Goal: Task Accomplishment & Management: Use online tool/utility

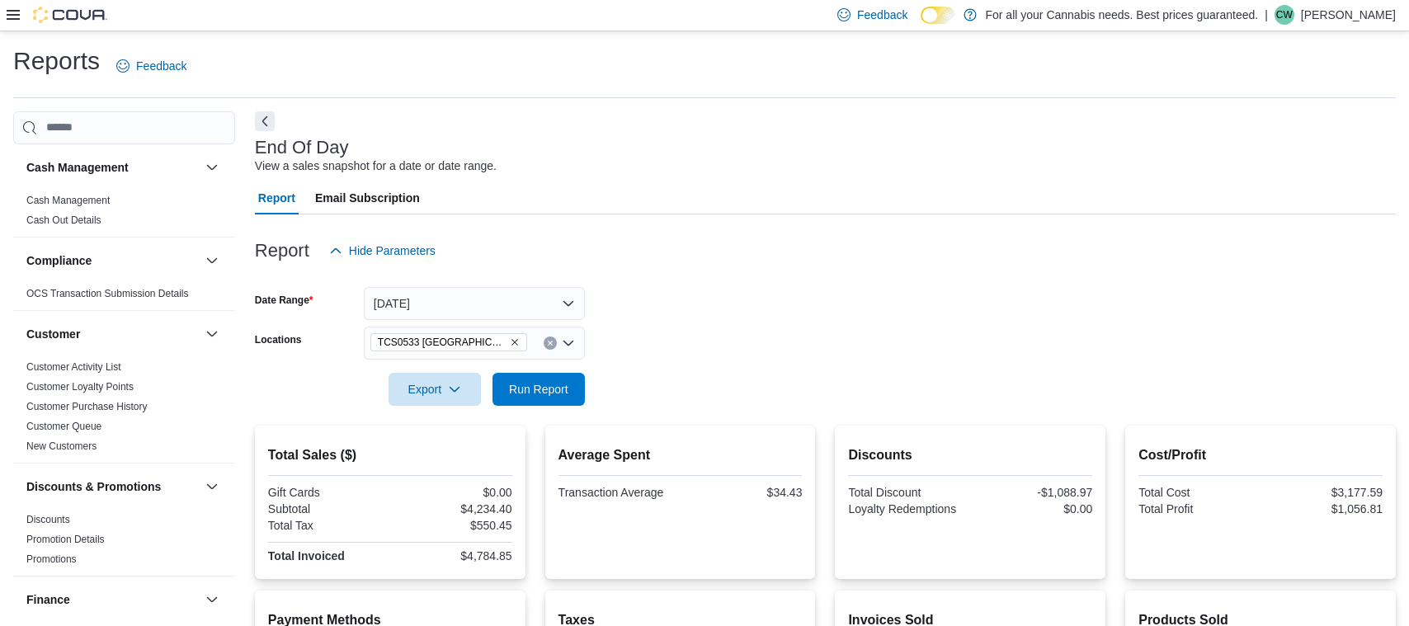
scroll to position [1, 0]
click at [519, 386] on span "Run Report" at bounding box center [538, 387] width 59 height 16
click at [1001, 357] on form "Date Range [DATE] Locations TCS0533 Richmond Export Run Report" at bounding box center [825, 335] width 1141 height 139
drag, startPoint x: 1002, startPoint y: 356, endPoint x: 1005, endPoint y: 347, distance: 8.6
click at [1005, 347] on form "Date Range [DATE] Locations TCS0533 Richmond Export Run Report" at bounding box center [825, 335] width 1141 height 139
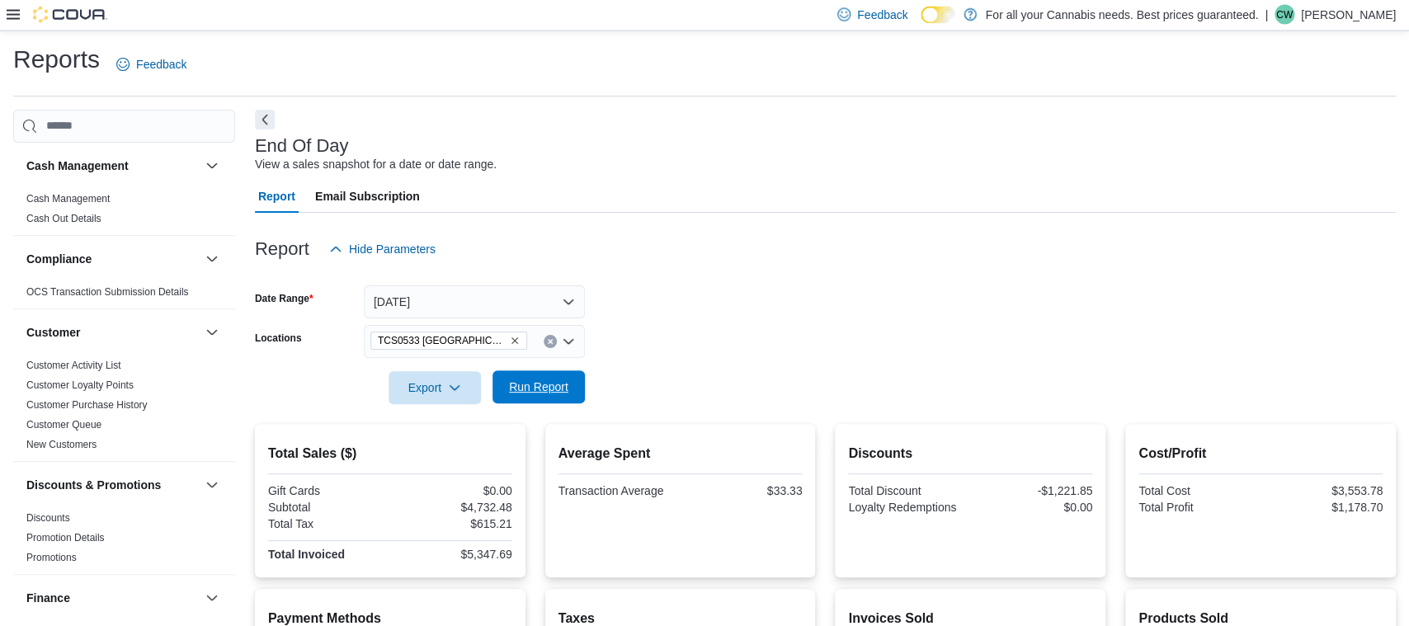
click at [547, 395] on span "Run Report" at bounding box center [538, 387] width 59 height 16
click at [1253, 188] on div "Report Email Subscription" at bounding box center [825, 197] width 1141 height 33
click at [15, 7] on div at bounding box center [57, 15] width 101 height 16
click at [16, 13] on icon at bounding box center [13, 14] width 13 height 13
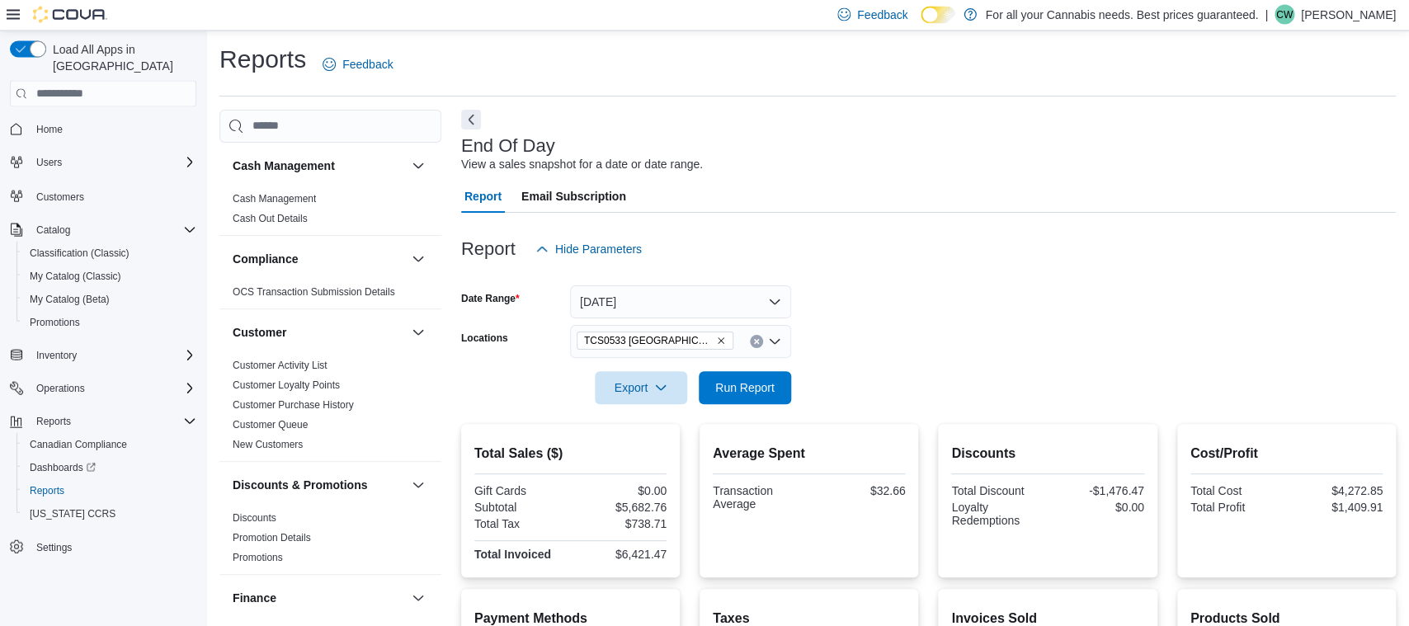
click at [73, 119] on span "Home" at bounding box center [113, 129] width 167 height 21
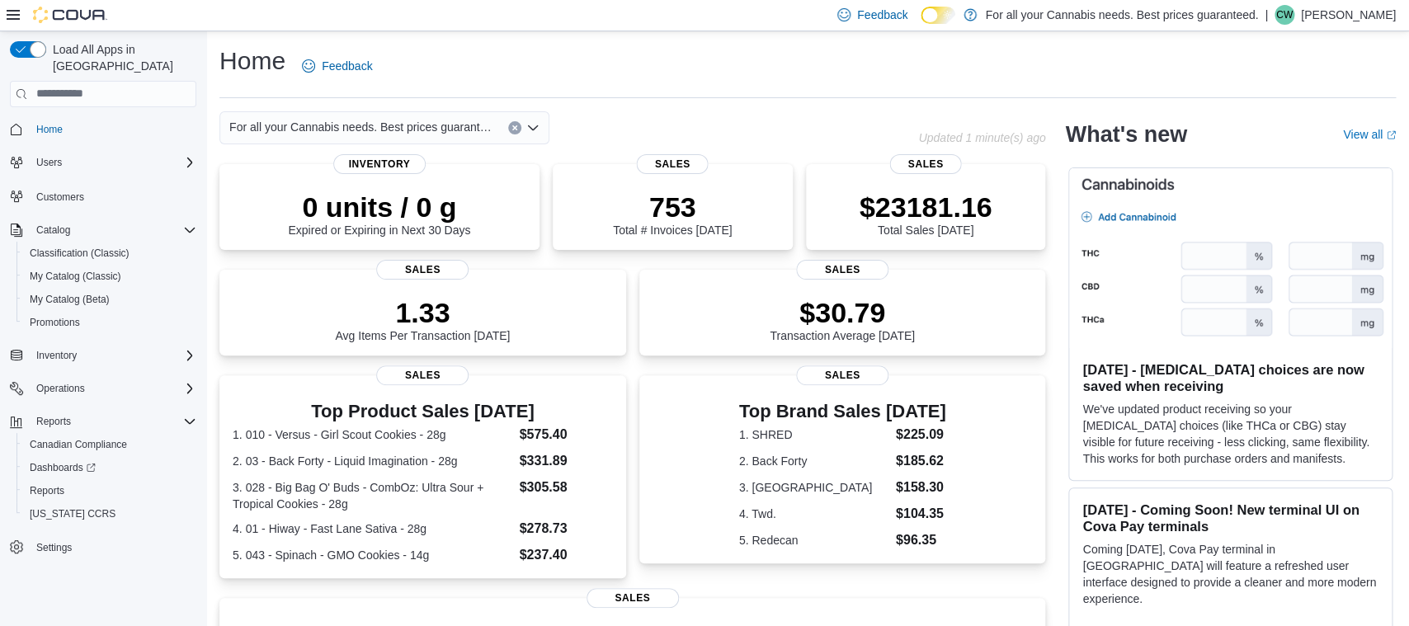
click at [533, 130] on icon "Open list of options" at bounding box center [533, 127] width 10 height 5
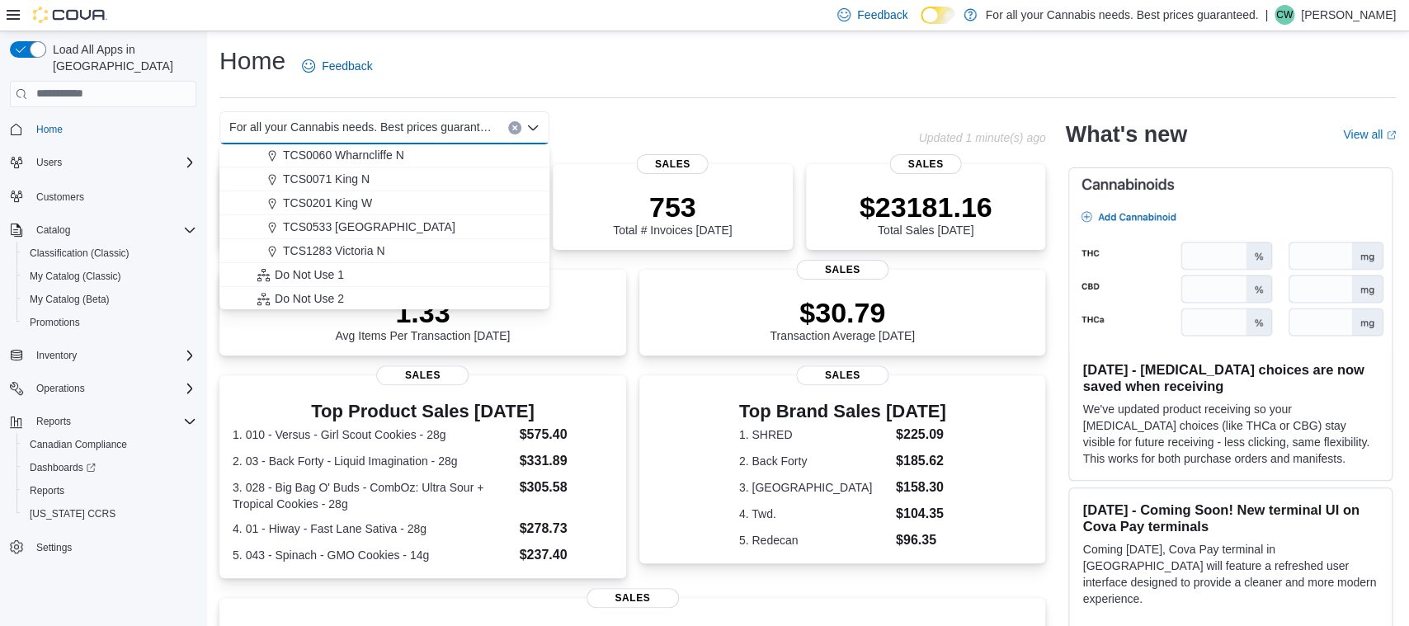
scroll to position [217, 0]
click at [362, 224] on span "TCS0533 [GEOGRAPHIC_DATA]" at bounding box center [369, 226] width 172 height 16
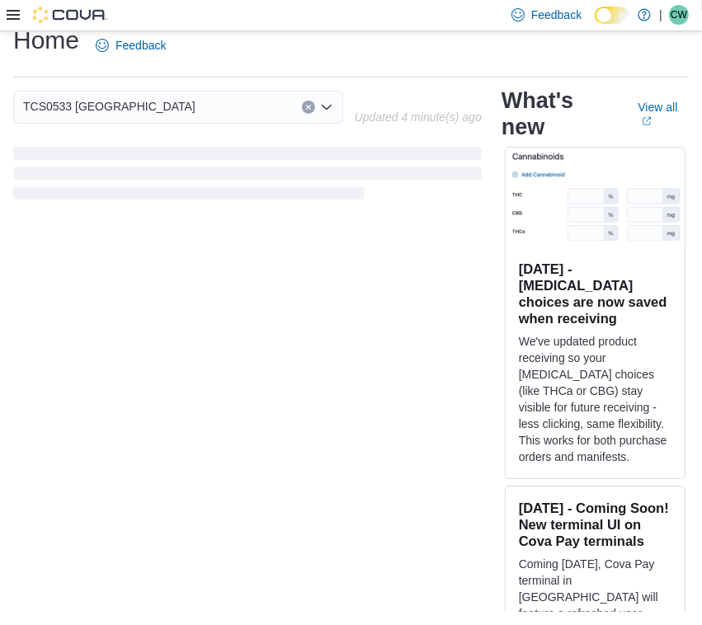
scroll to position [21, 0]
